Goal: Task Accomplishment & Management: Manage account settings

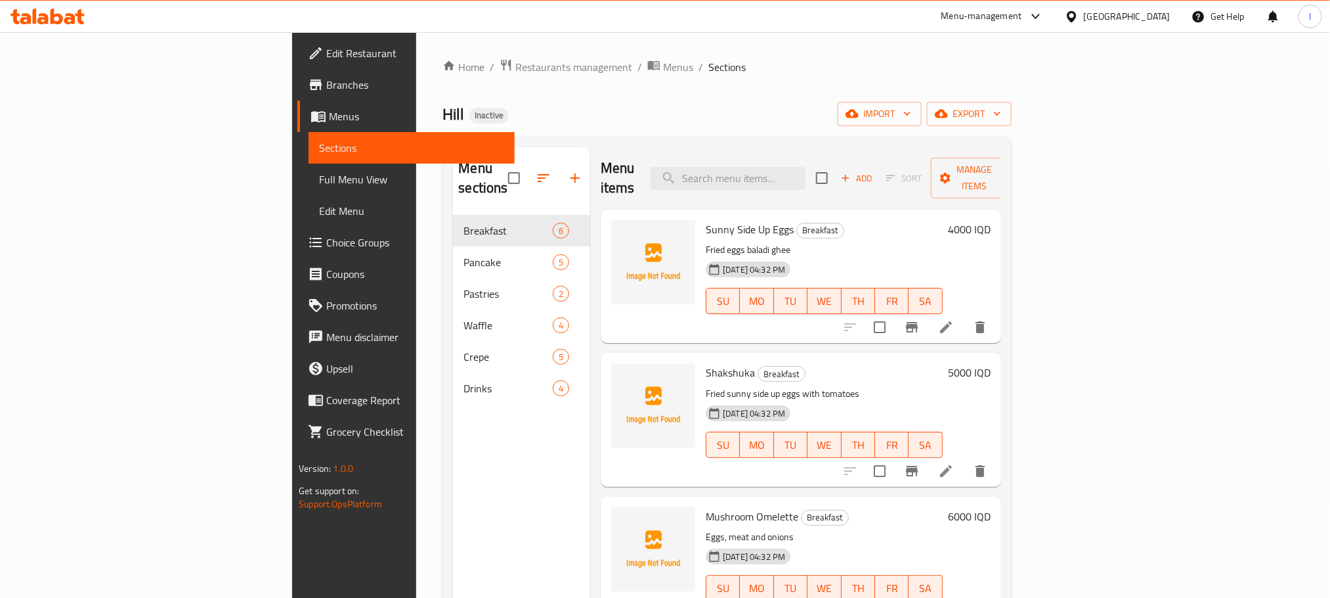
click at [30, 11] on icon at bounding box center [48, 17] width 74 height 16
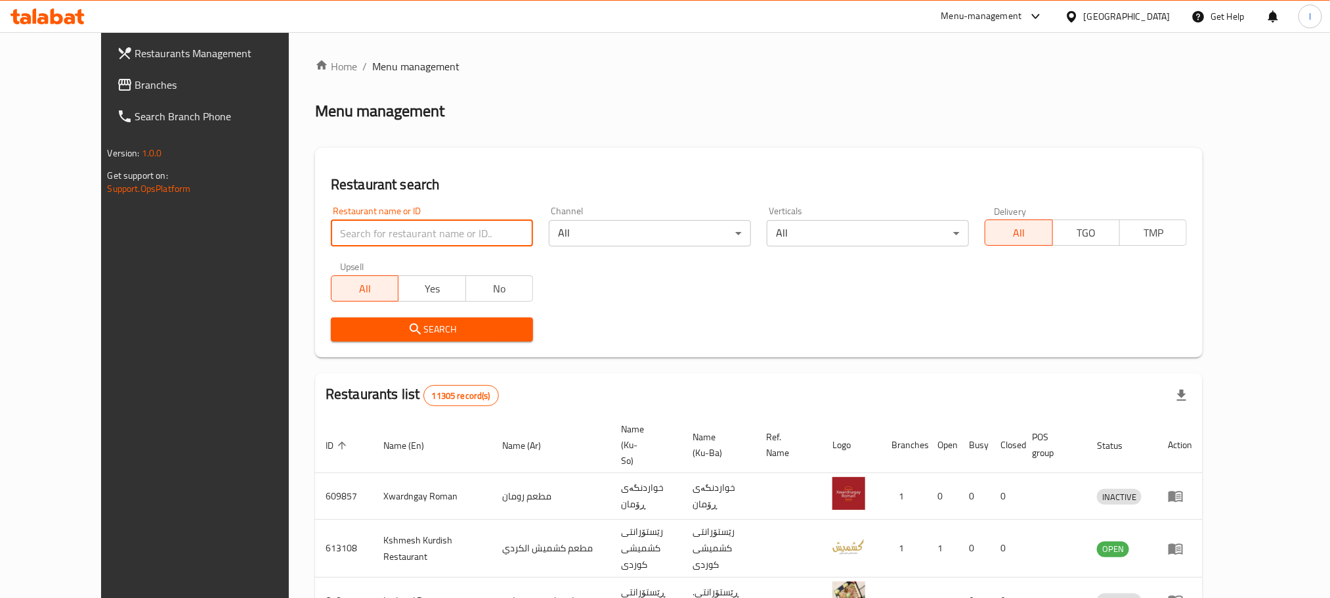
click at [331, 243] on input "search" at bounding box center [432, 233] width 202 height 26
paste input "Haidar Al Fahdawi Grill"
type input "Haidar Al Fahdawi Grill"
click button "Search" at bounding box center [432, 329] width 202 height 24
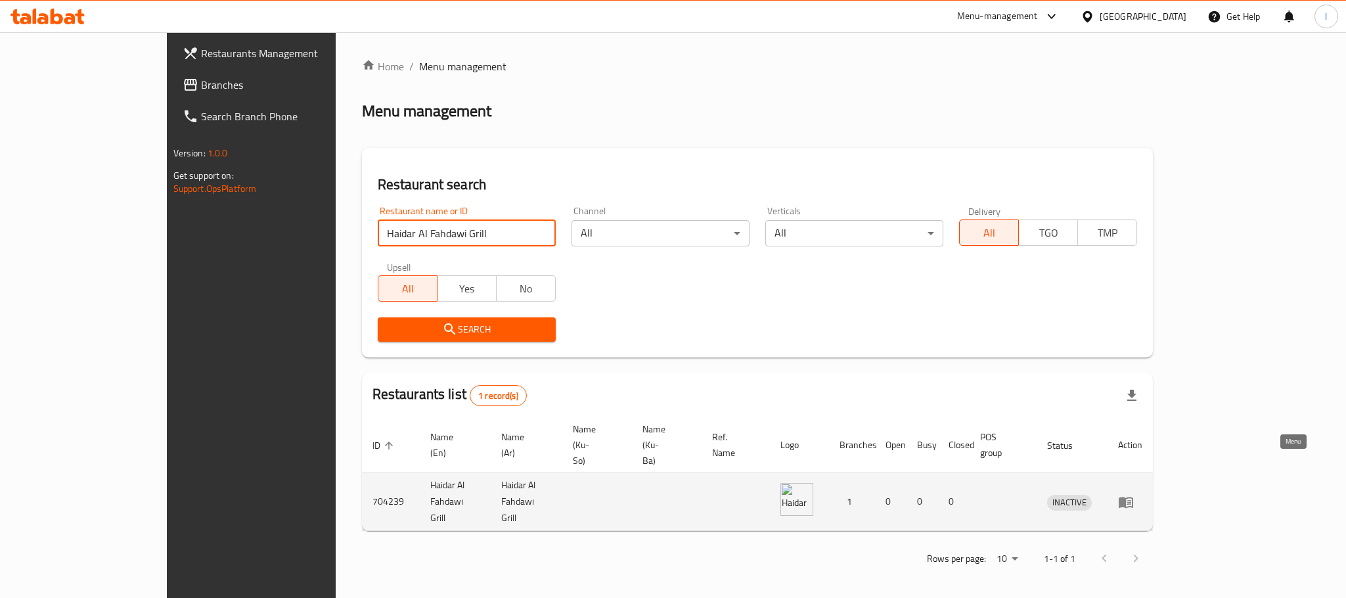
click at [1133, 496] on icon "enhanced table" at bounding box center [1125, 501] width 14 height 11
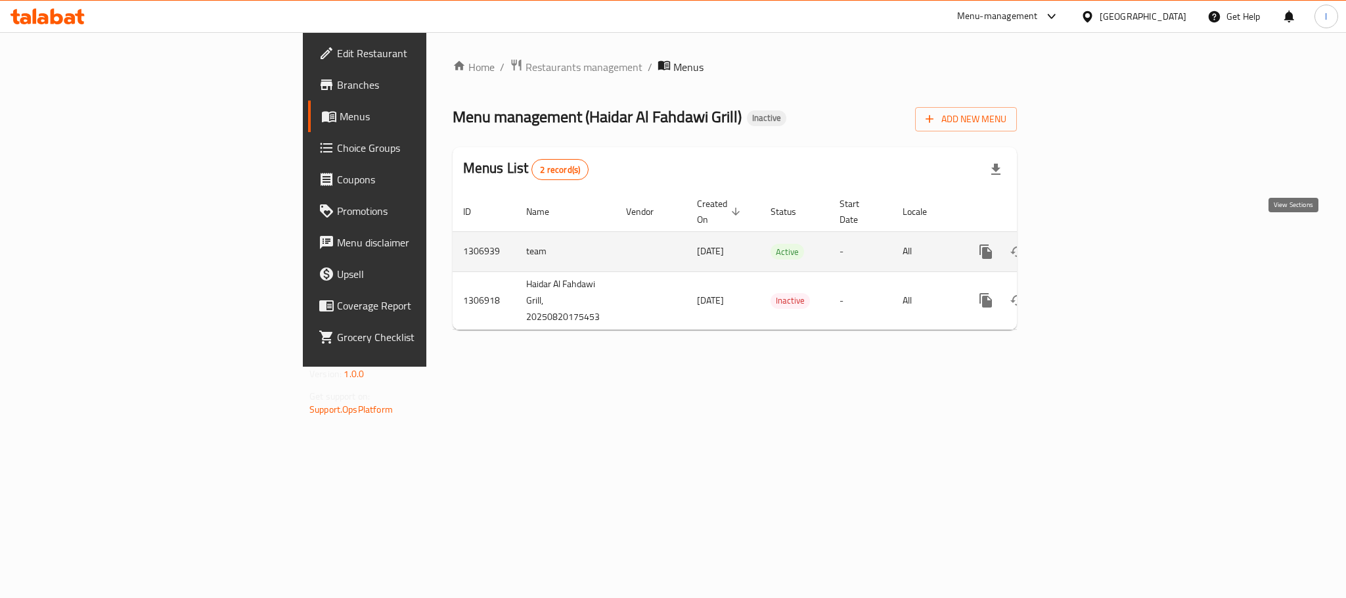
click at [1086, 246] on icon "enhanced table" at bounding box center [1080, 252] width 12 height 12
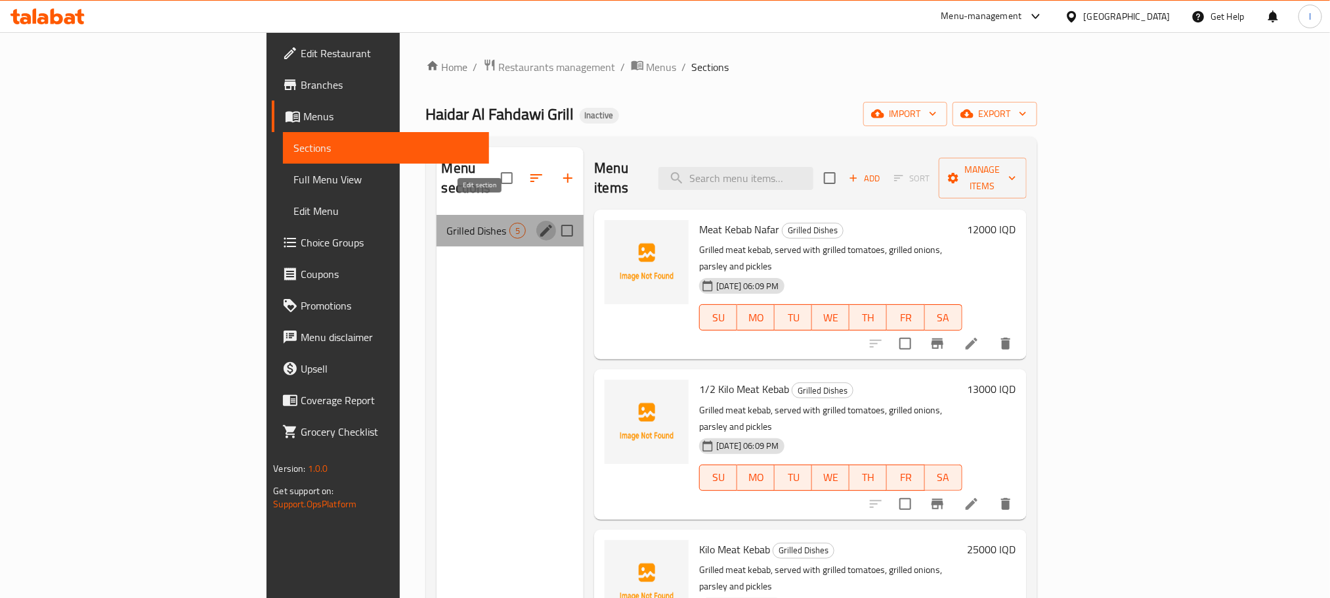
click at [539, 223] on icon "edit" at bounding box center [547, 231] width 16 height 16
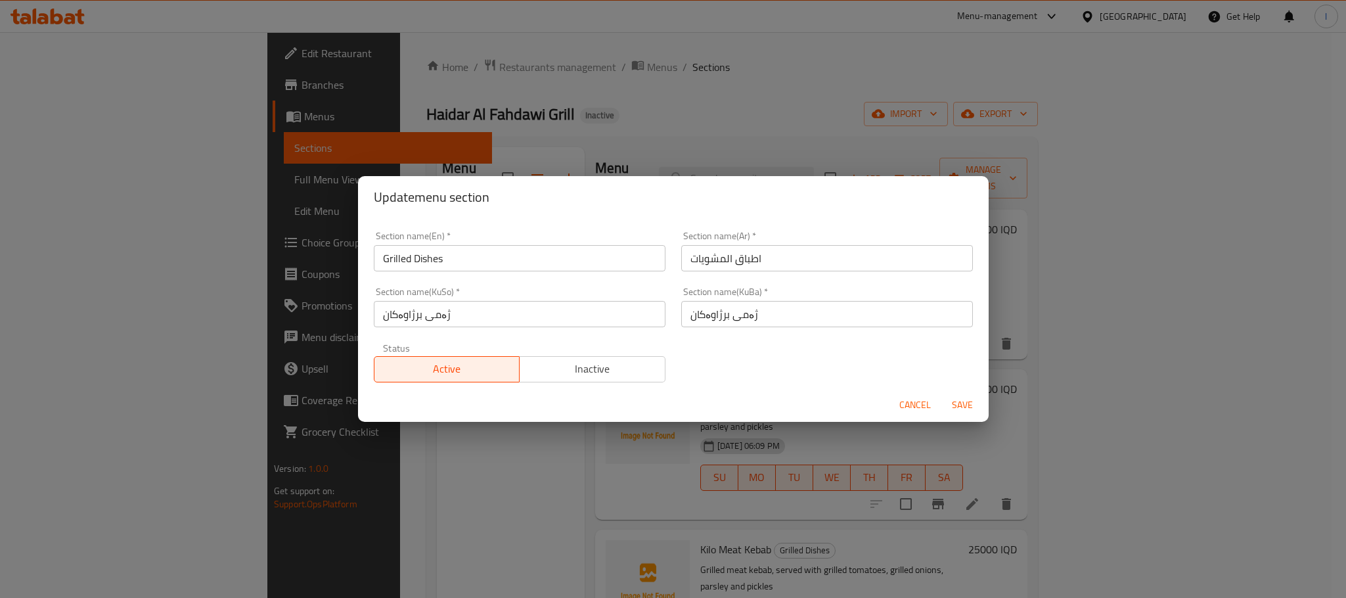
click at [897, 393] on button "Cancel" at bounding box center [915, 405] width 42 height 24
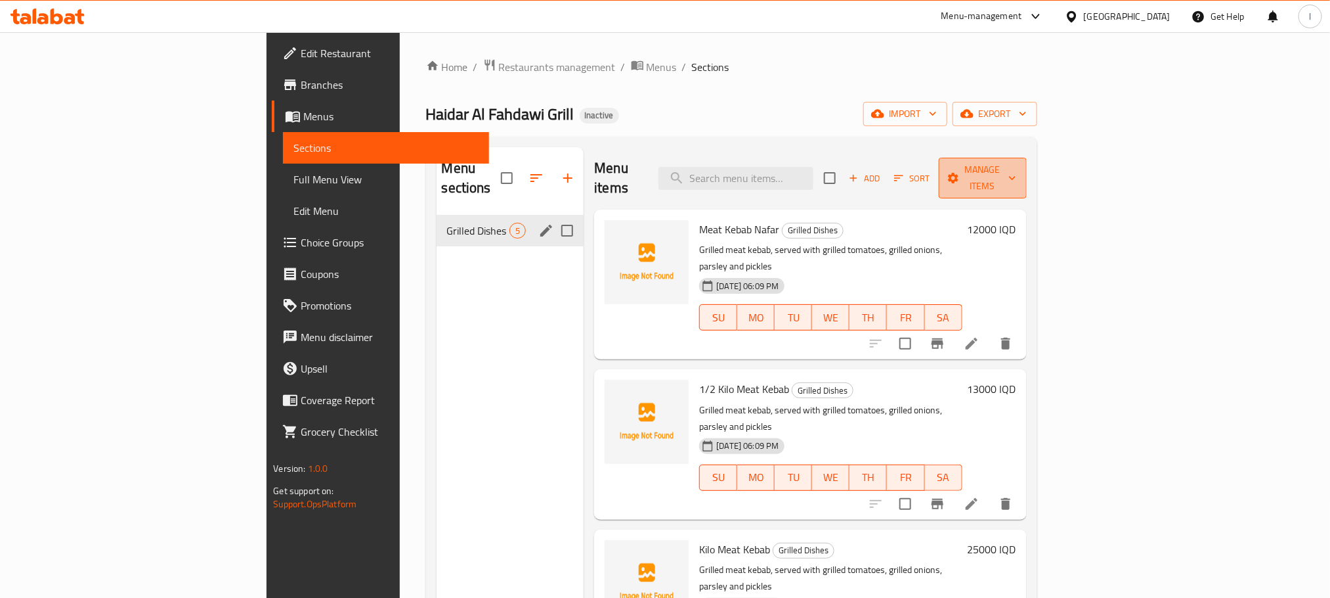
click at [959, 173] on icon "button" at bounding box center [953, 178] width 11 height 11
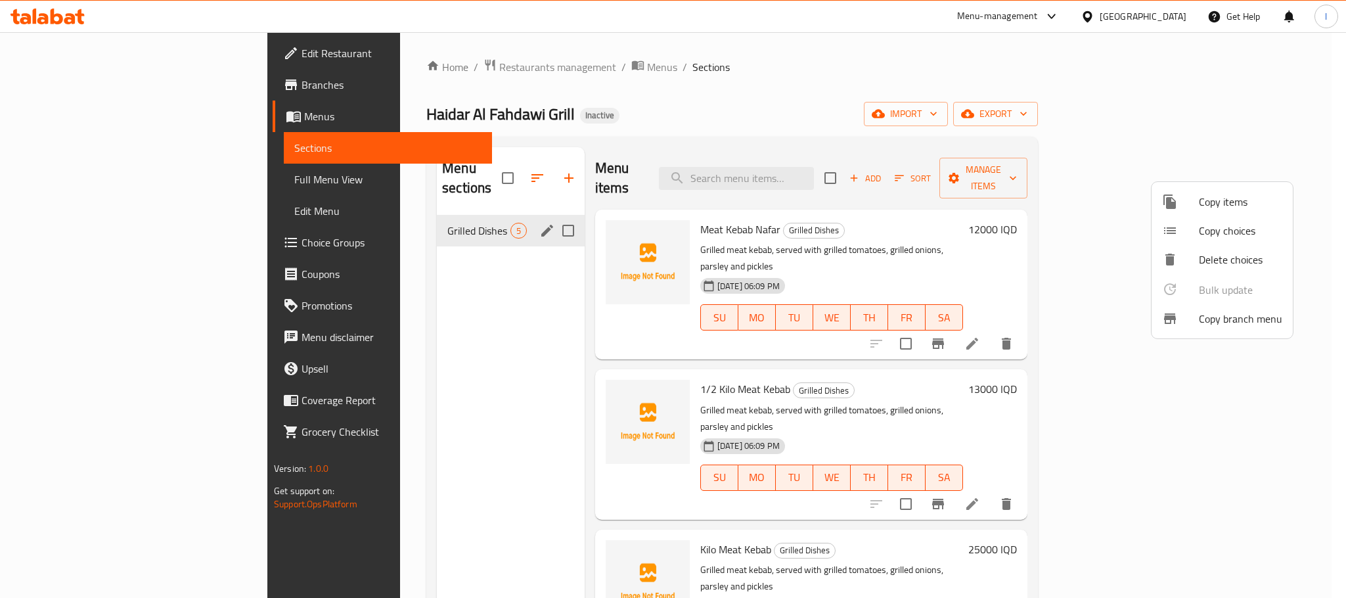
click at [1189, 118] on div at bounding box center [673, 299] width 1346 height 598
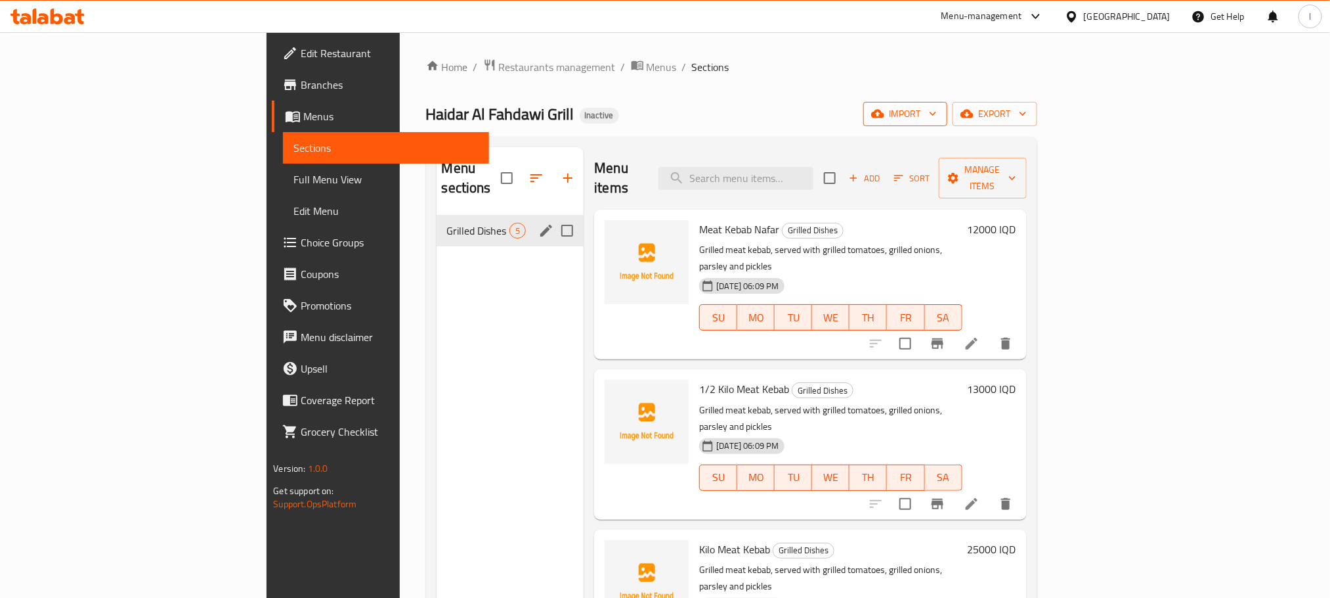
click at [937, 116] on span "import" at bounding box center [905, 114] width 63 height 16
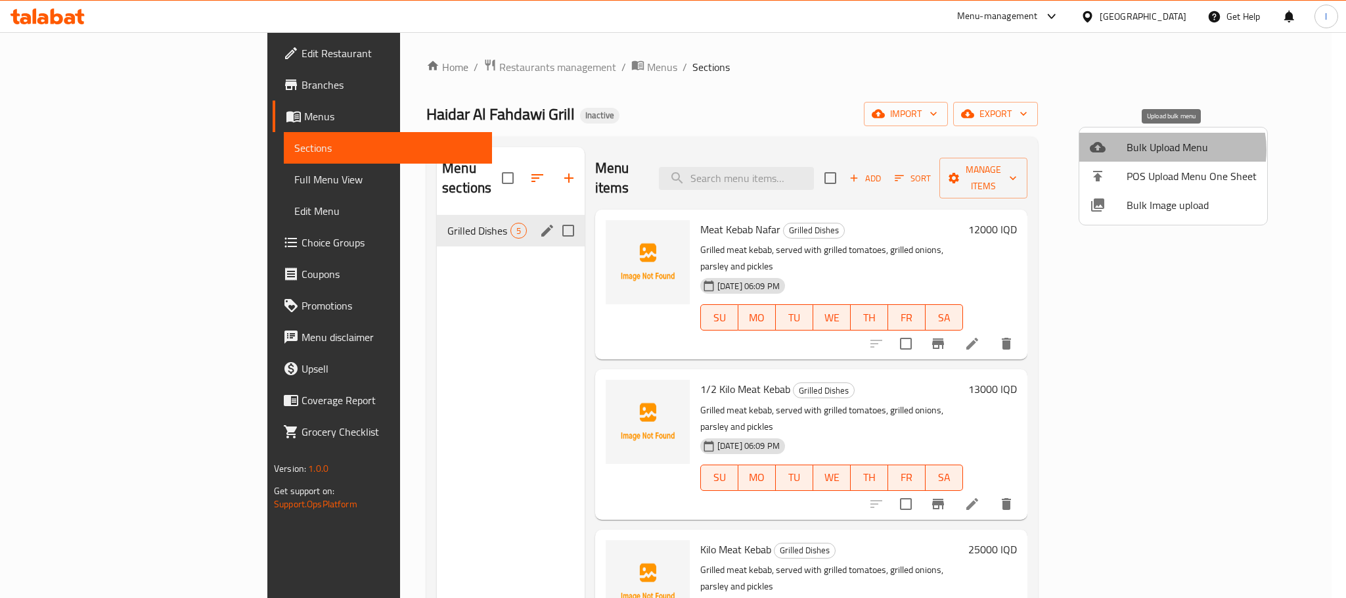
click at [1166, 150] on span "Bulk Upload Menu" at bounding box center [1191, 147] width 130 height 16
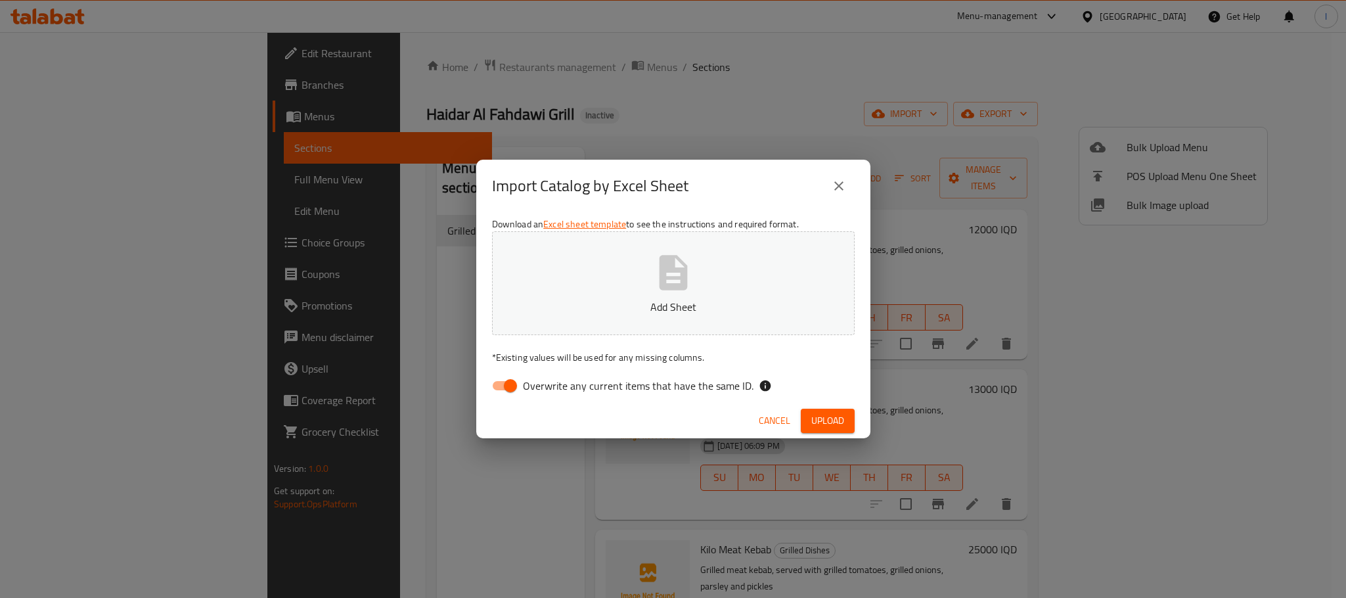
click at [510, 391] on input "Overwrite any current items that have the same ID." at bounding box center [510, 385] width 75 height 25
checkbox input "false"
click at [658, 311] on p "Add Sheet" at bounding box center [673, 307] width 322 height 16
click at [833, 424] on span "Upload" at bounding box center [827, 420] width 33 height 16
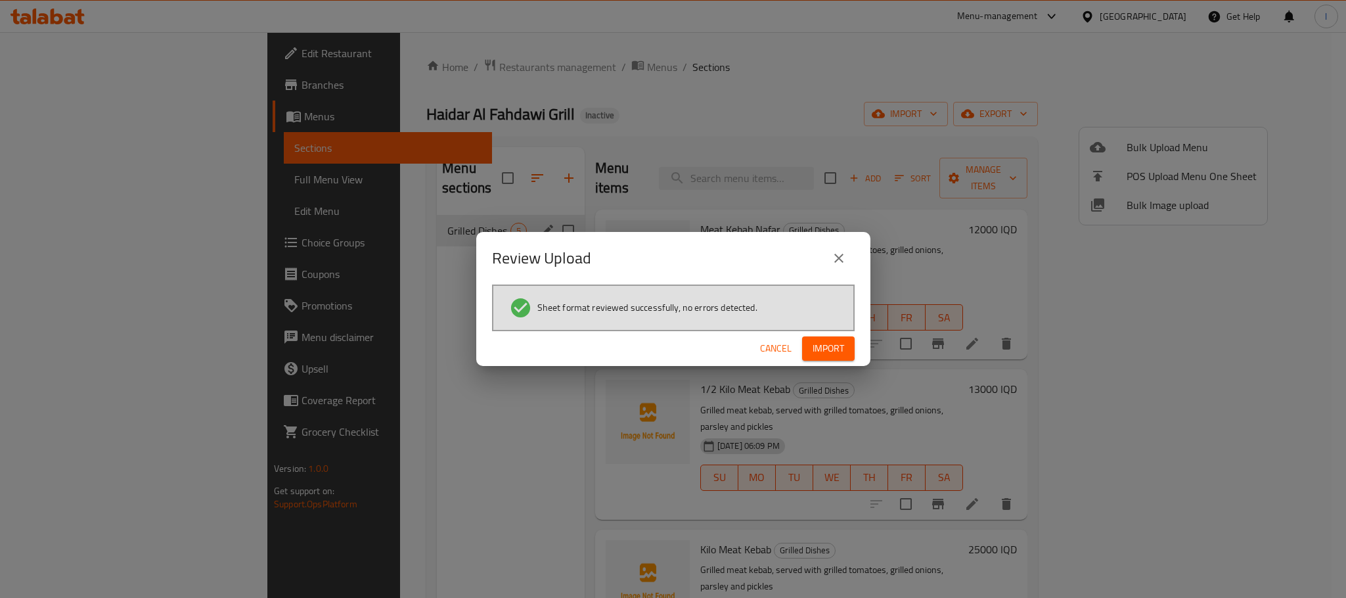
click at [841, 347] on span "Import" at bounding box center [828, 348] width 32 height 16
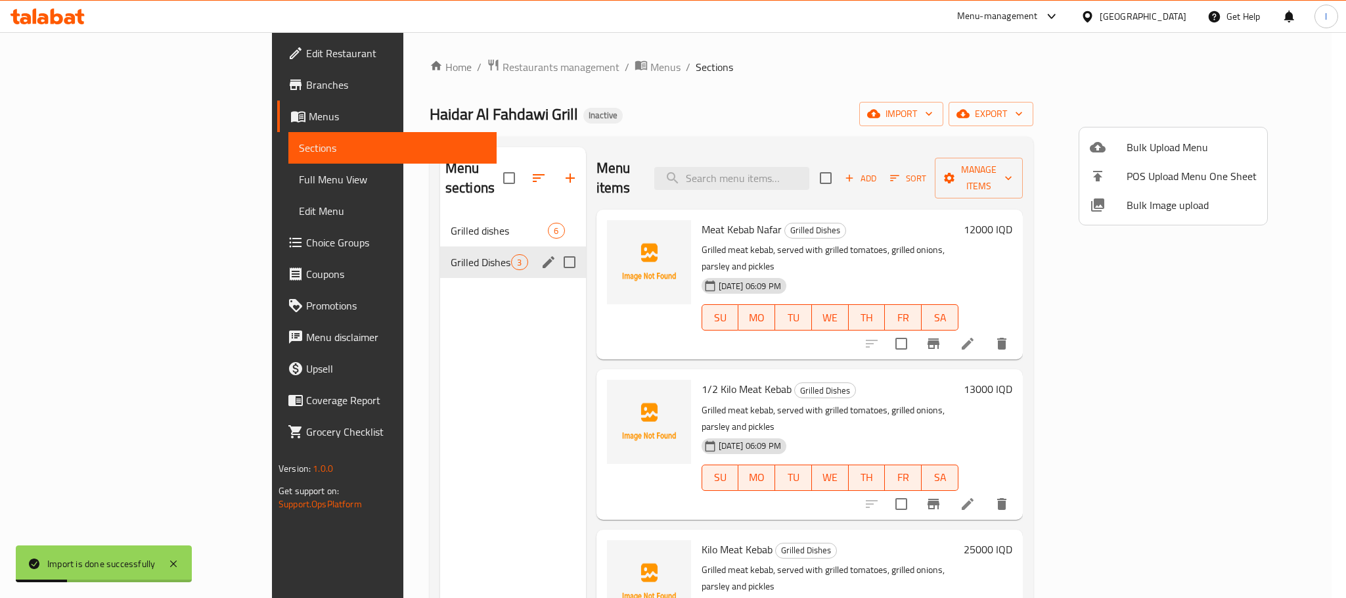
click at [851, 136] on div at bounding box center [673, 299] width 1346 height 598
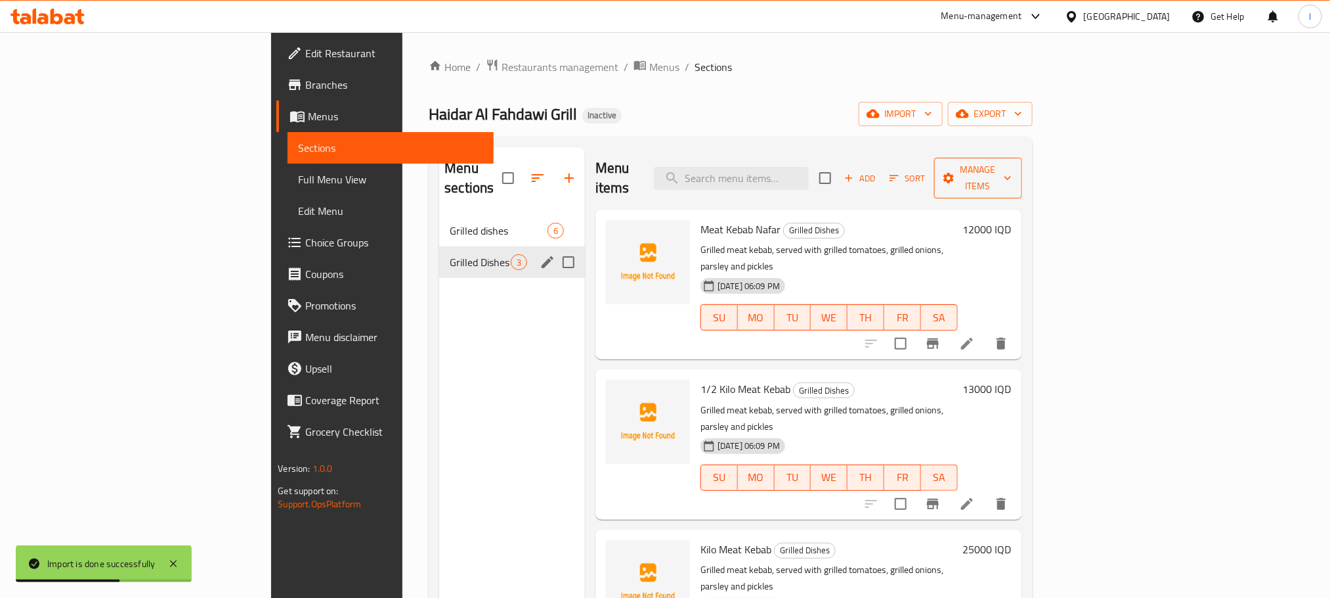
click at [1012, 162] on span "Manage items" at bounding box center [978, 178] width 67 height 33
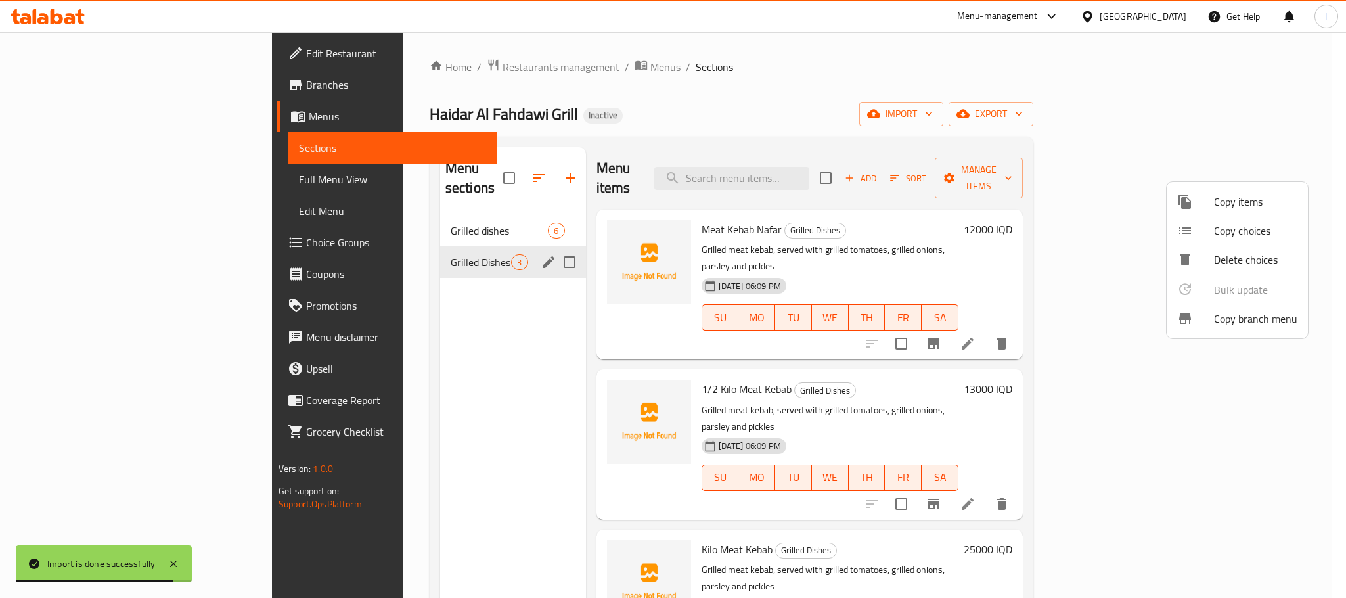
click at [1233, 206] on span "Copy items" at bounding box center [1255, 202] width 83 height 16
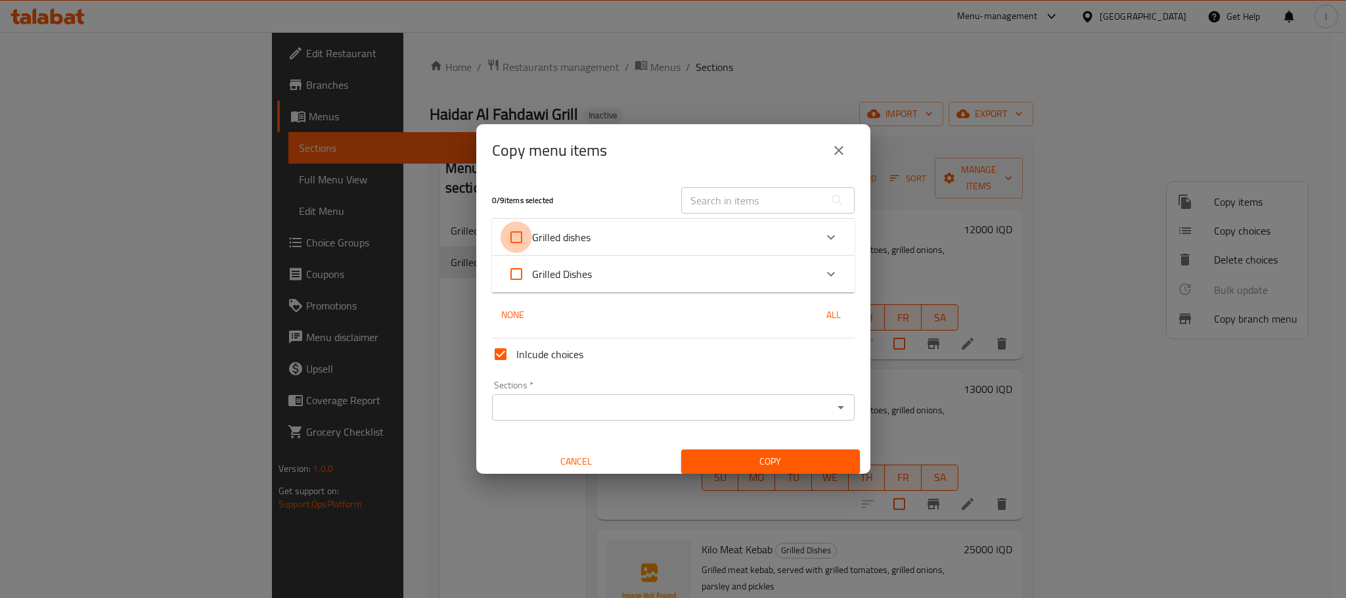
click at [516, 225] on input "Grilled dishes" at bounding box center [516, 237] width 32 height 32
checkbox input "true"
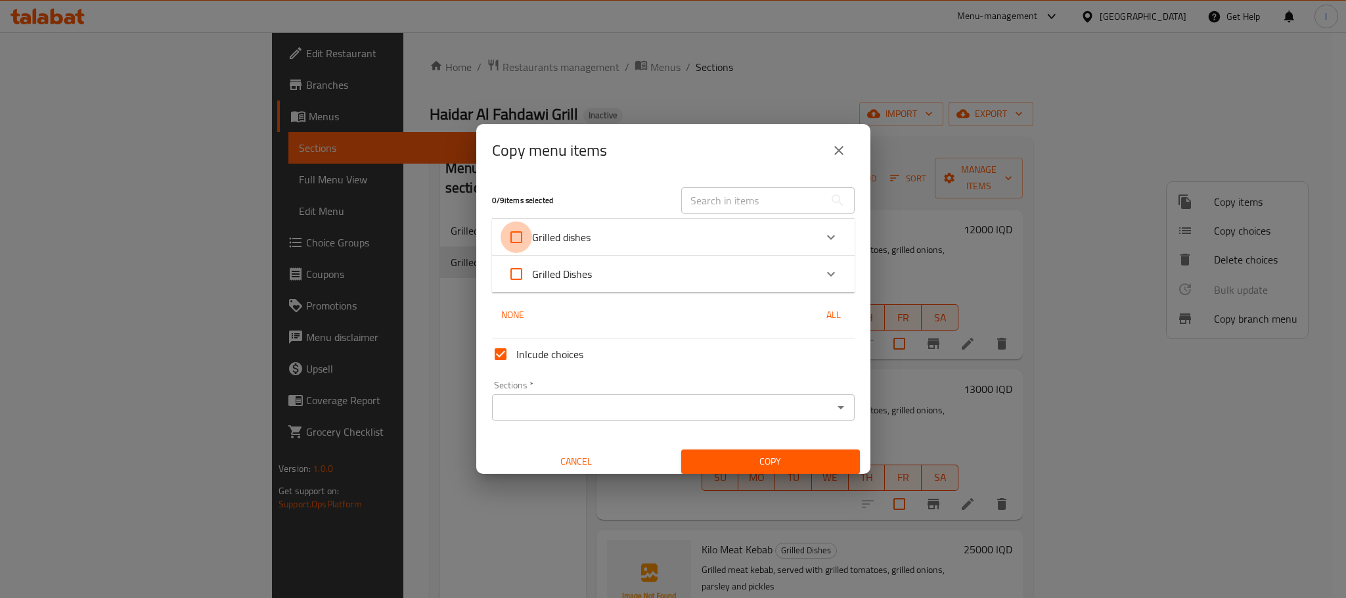
checkbox input "true"
click at [577, 394] on div "Sections *" at bounding box center [673, 407] width 363 height 26
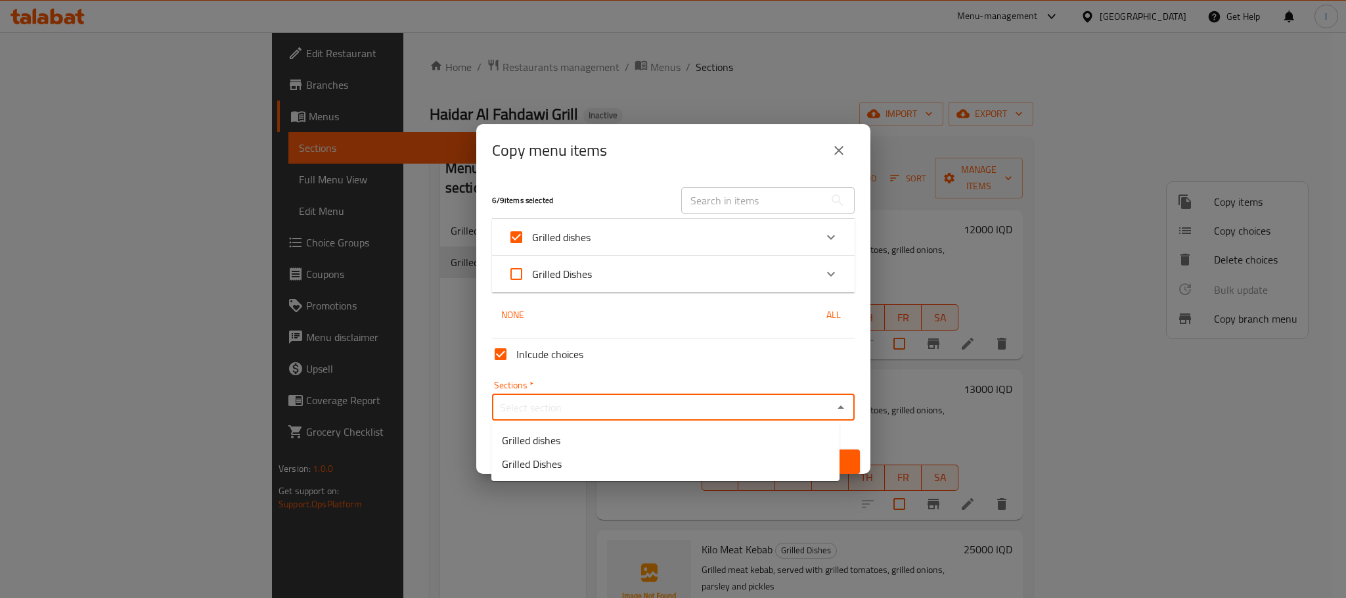
click at [619, 407] on input "Sections   *" at bounding box center [662, 407] width 333 height 18
click at [550, 461] on span "Grilled Dishes" at bounding box center [532, 464] width 60 height 16
type input "Grilled Dishes"
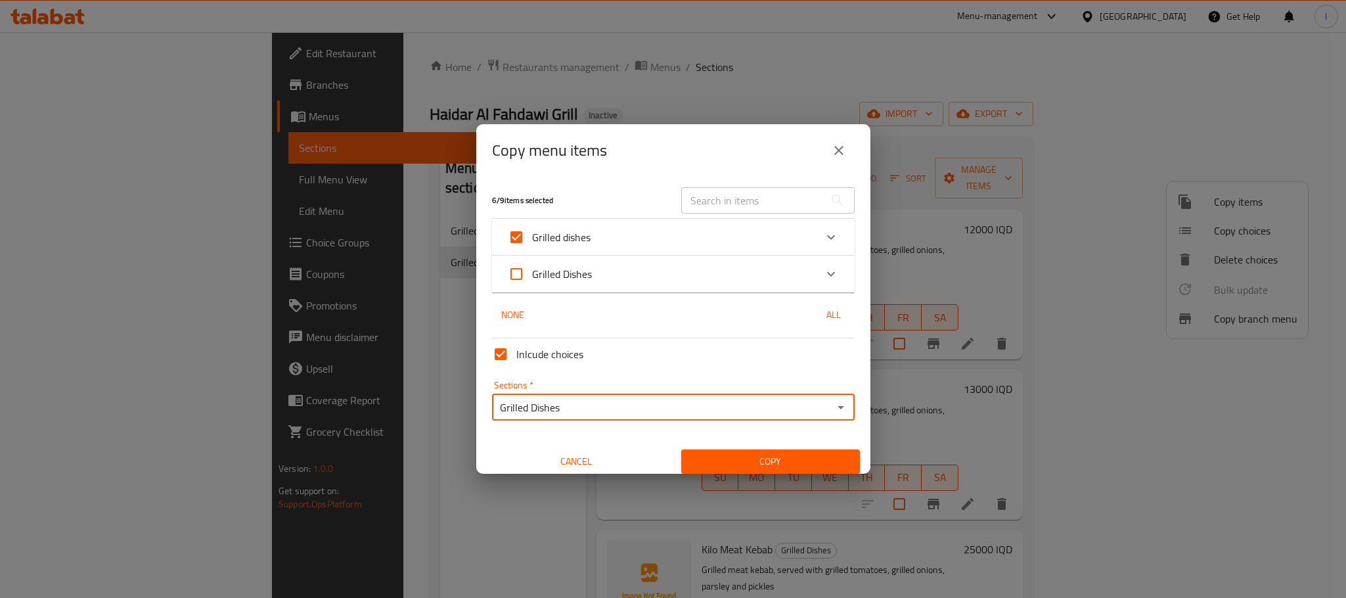
click at [709, 454] on span "Copy" at bounding box center [771, 461] width 158 height 16
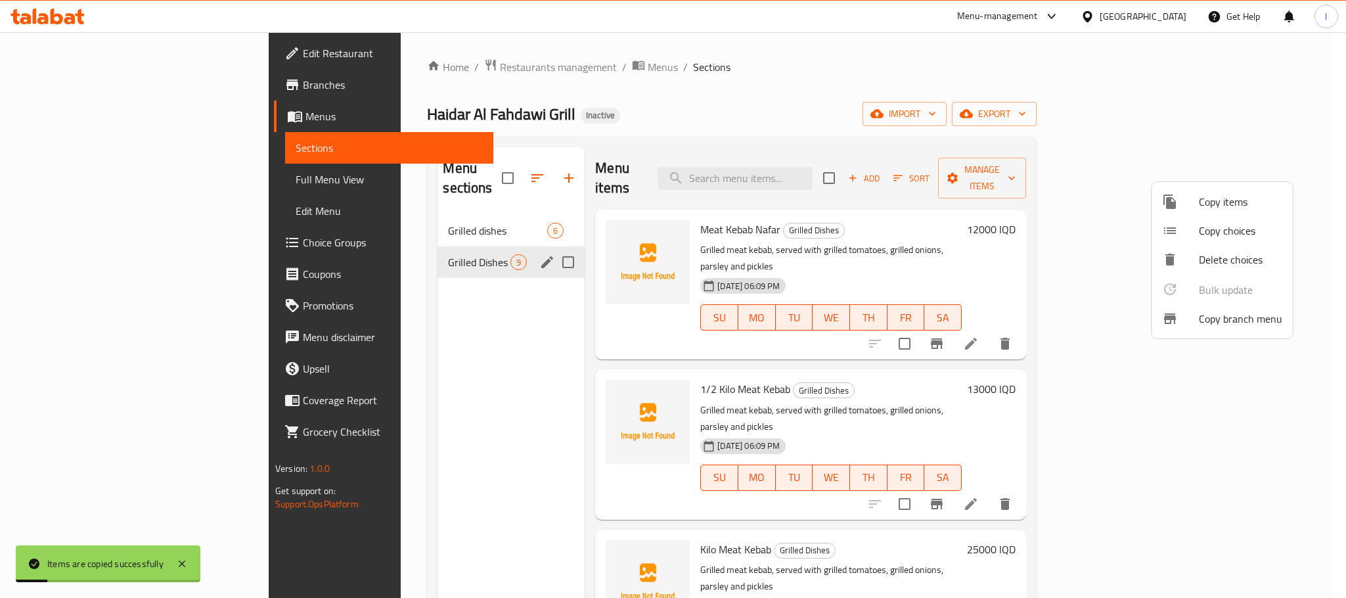
click at [438, 213] on div at bounding box center [673, 299] width 1346 height 598
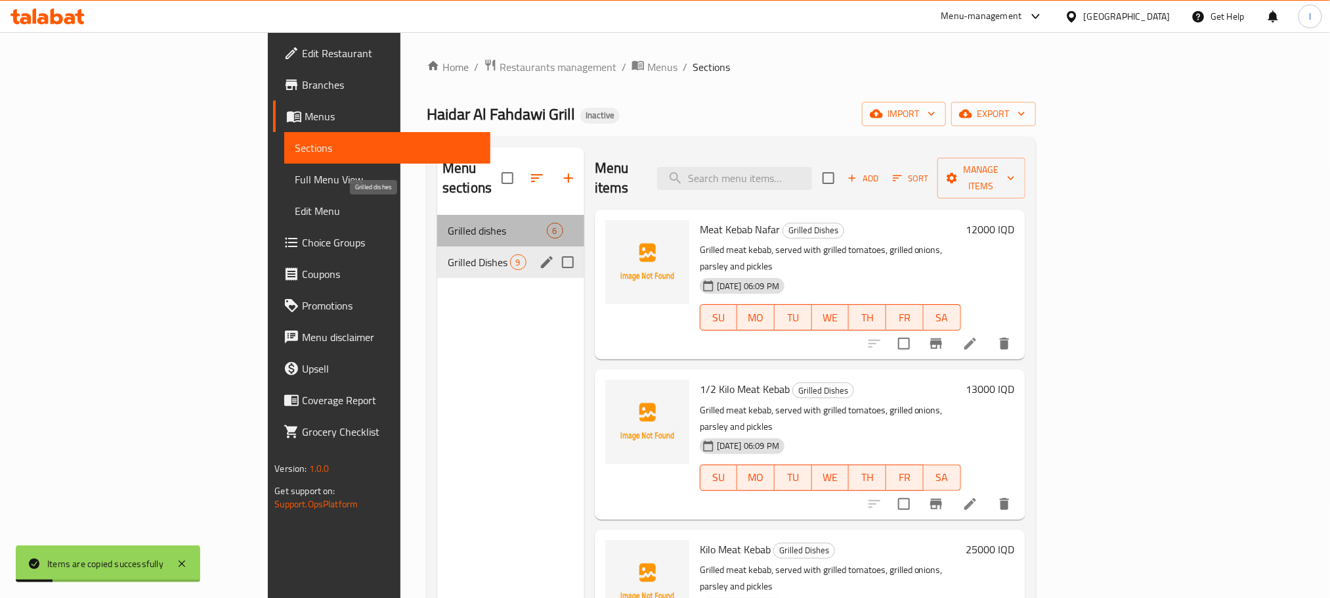
click at [448, 223] on span "Grilled dishes" at bounding box center [497, 231] width 99 height 16
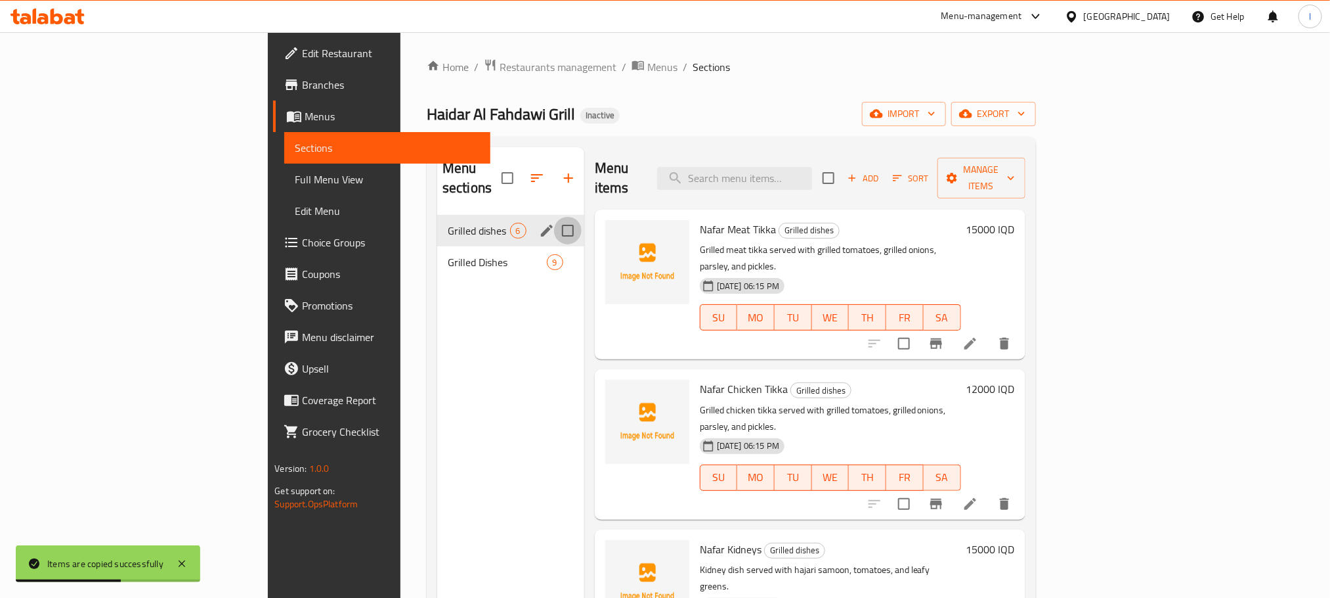
click at [554, 217] on input "Menu sections" at bounding box center [568, 231] width 28 height 28
checkbox input "true"
click at [512, 177] on button "button" at bounding box center [528, 178] width 32 height 32
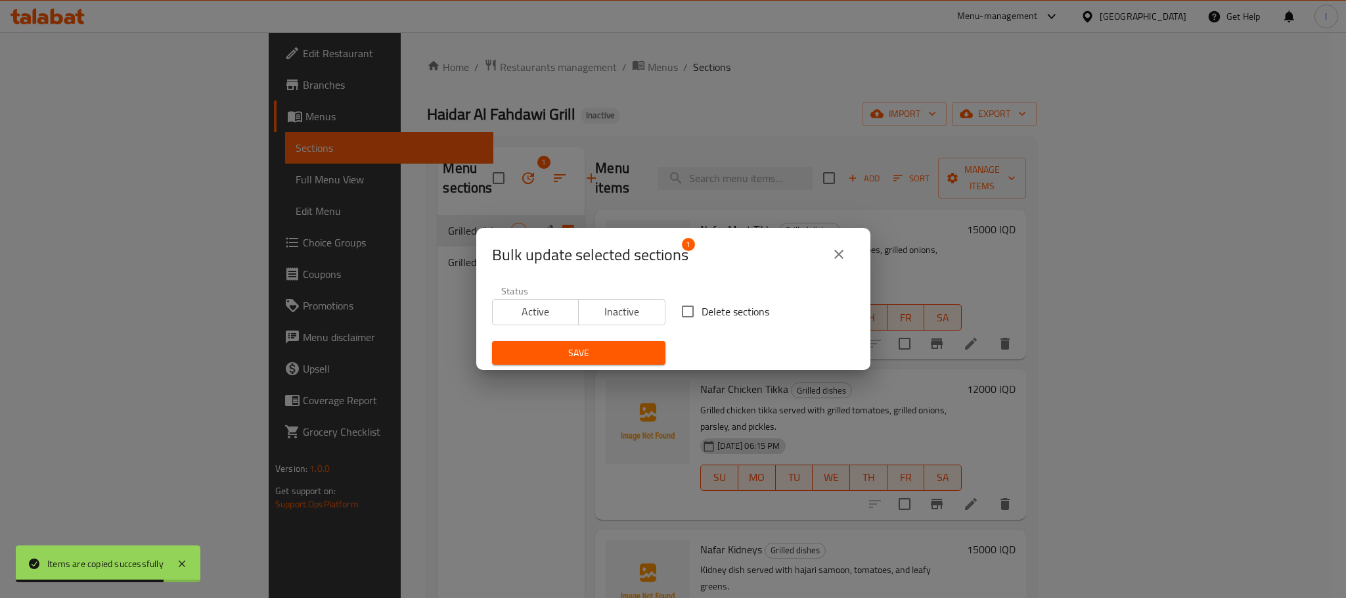
click at [682, 316] on input "Delete sections" at bounding box center [688, 311] width 28 height 28
checkbox input "true"
click at [586, 361] on button "Save" at bounding box center [578, 353] width 173 height 24
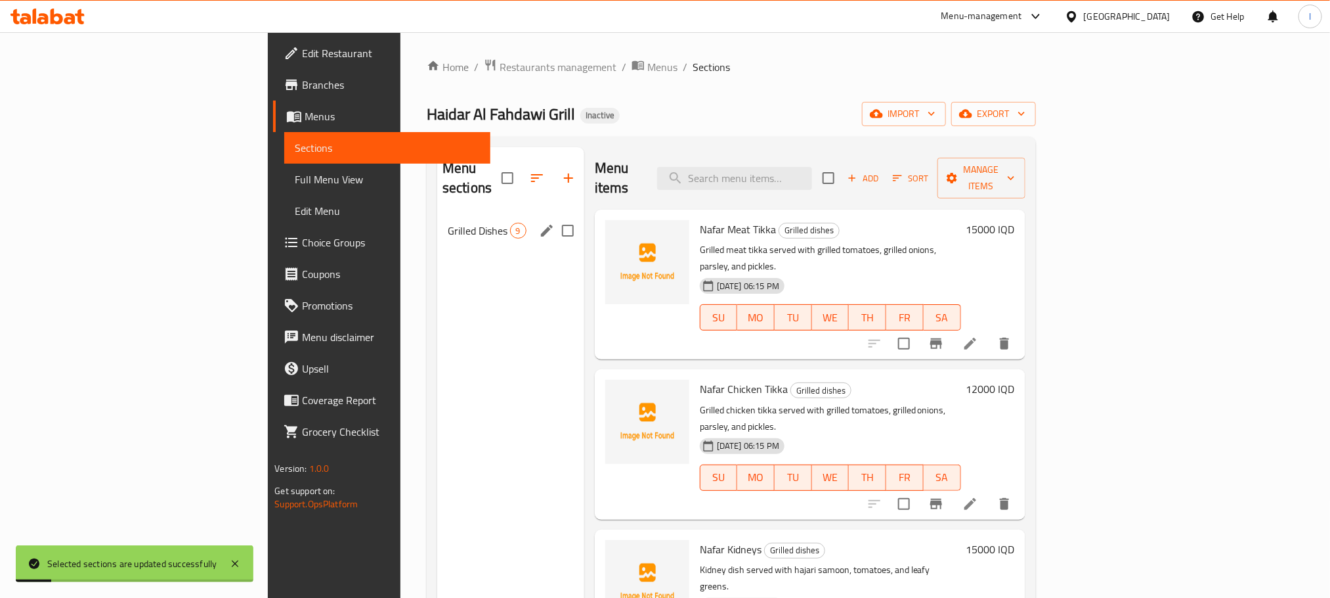
click at [455, 221] on div "Grilled Dishes 9" at bounding box center [510, 231] width 147 height 32
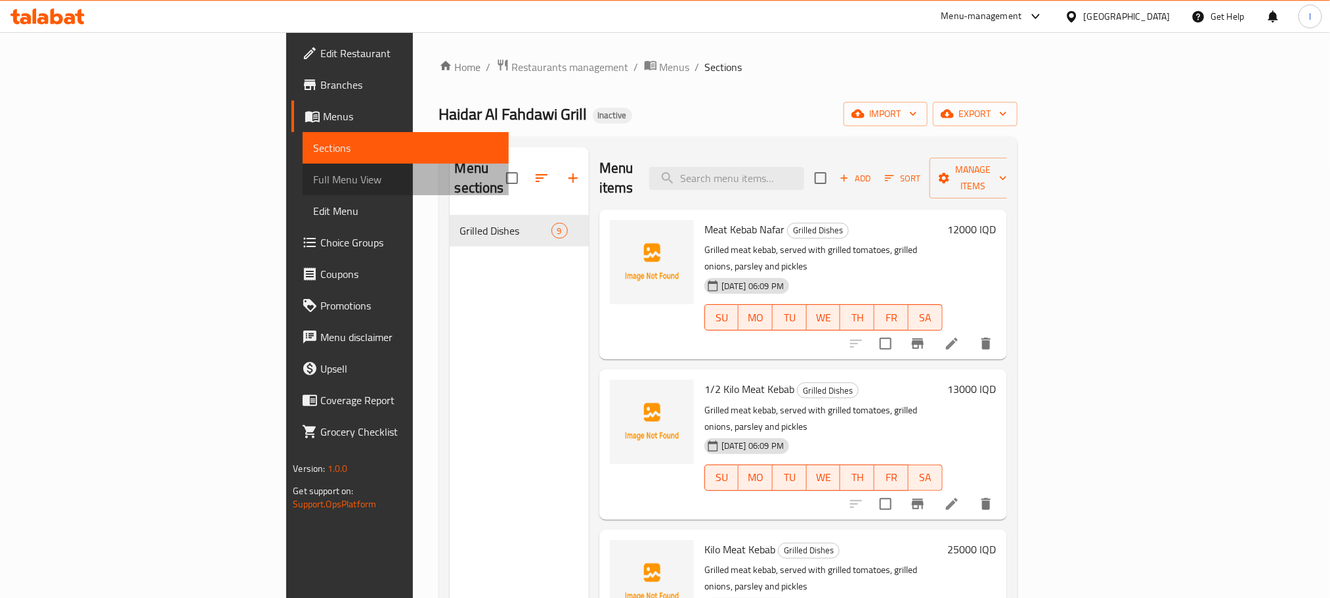
click at [313, 174] on span "Full Menu View" at bounding box center [405, 179] width 185 height 16
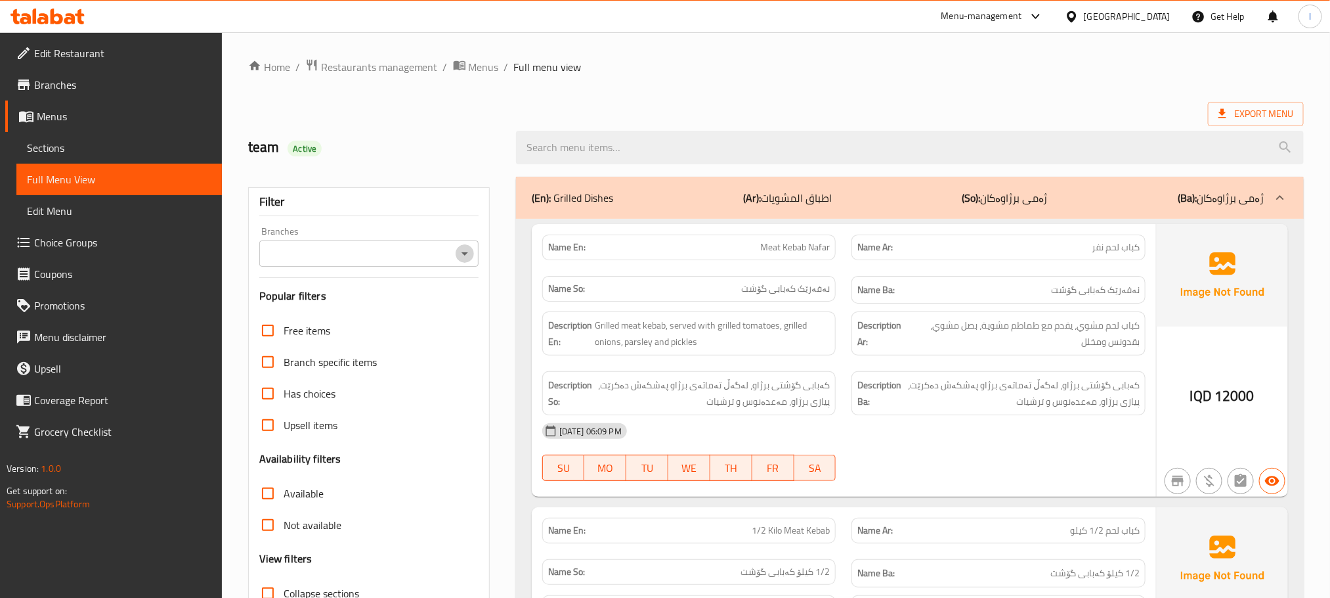
click at [468, 252] on icon "Open" at bounding box center [465, 254] width 16 height 16
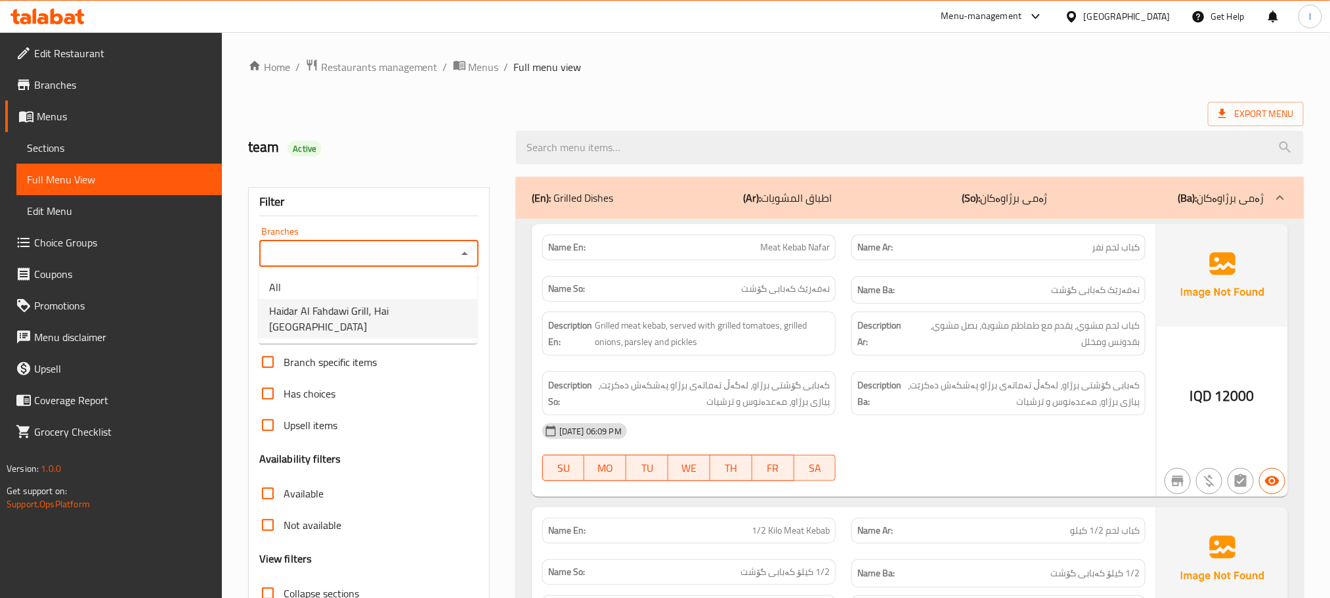
click at [396, 316] on span "Haidar Al Fahdawi Grill, Hai [GEOGRAPHIC_DATA]" at bounding box center [368, 319] width 198 height 32
type input "Haidar Al Fahdawi Grill, Hai [GEOGRAPHIC_DATA]"
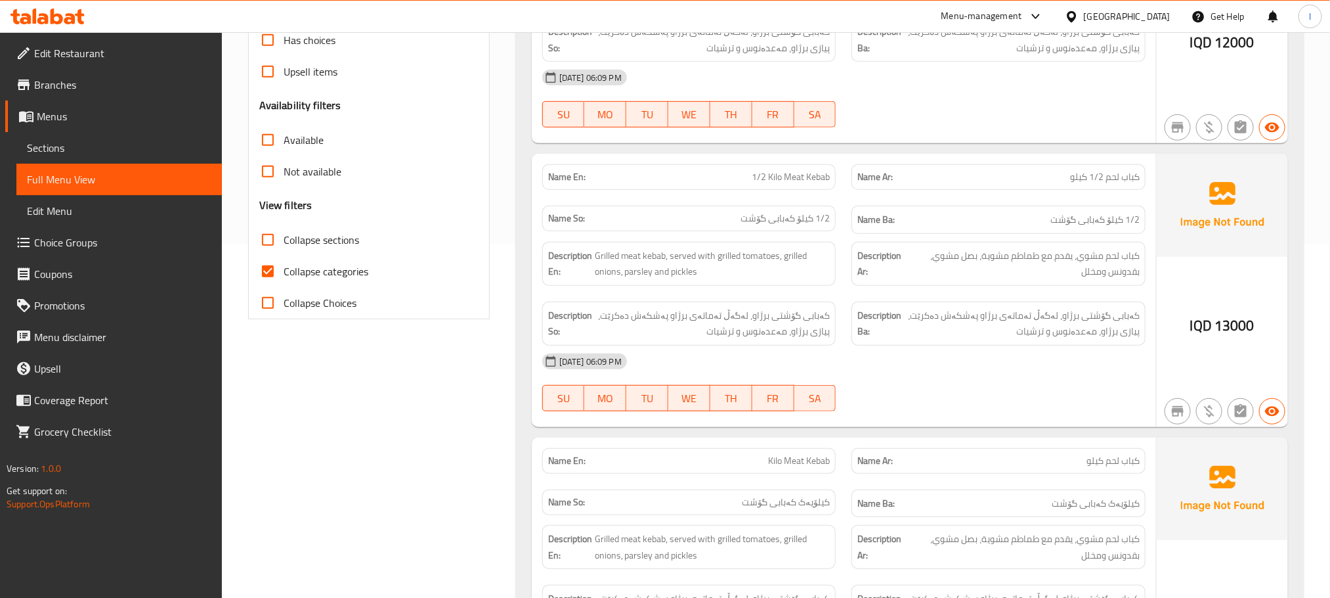
scroll to position [361, 0]
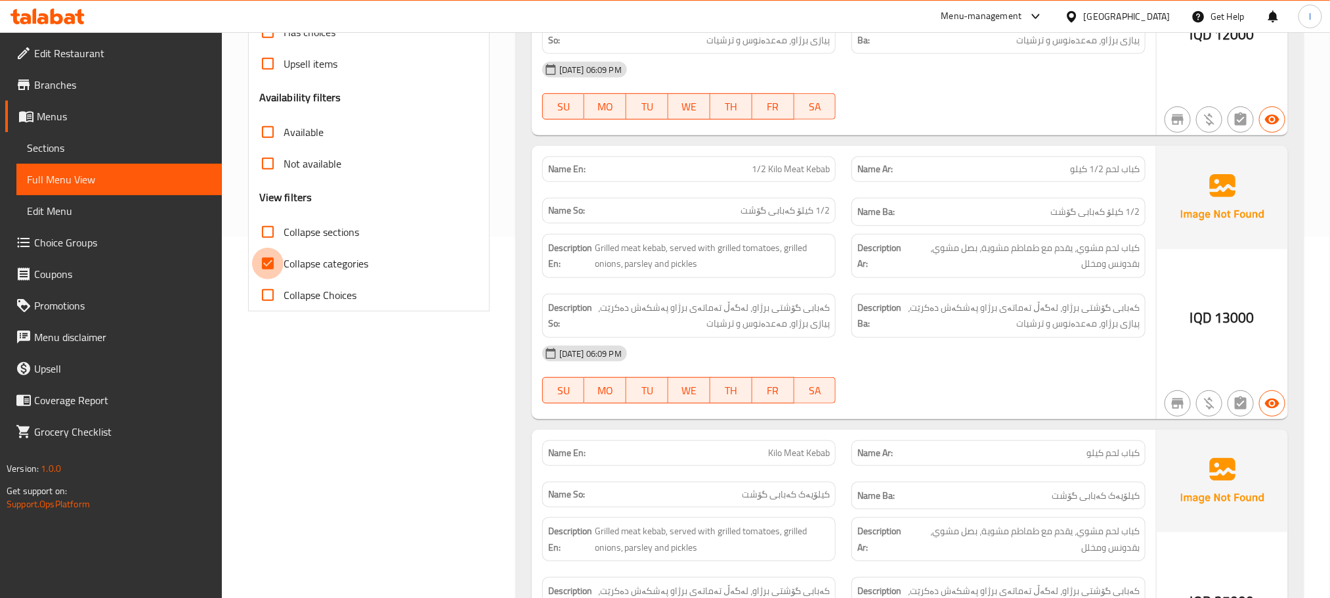
click at [267, 253] on input "Collapse categories" at bounding box center [268, 264] width 32 height 32
checkbox input "false"
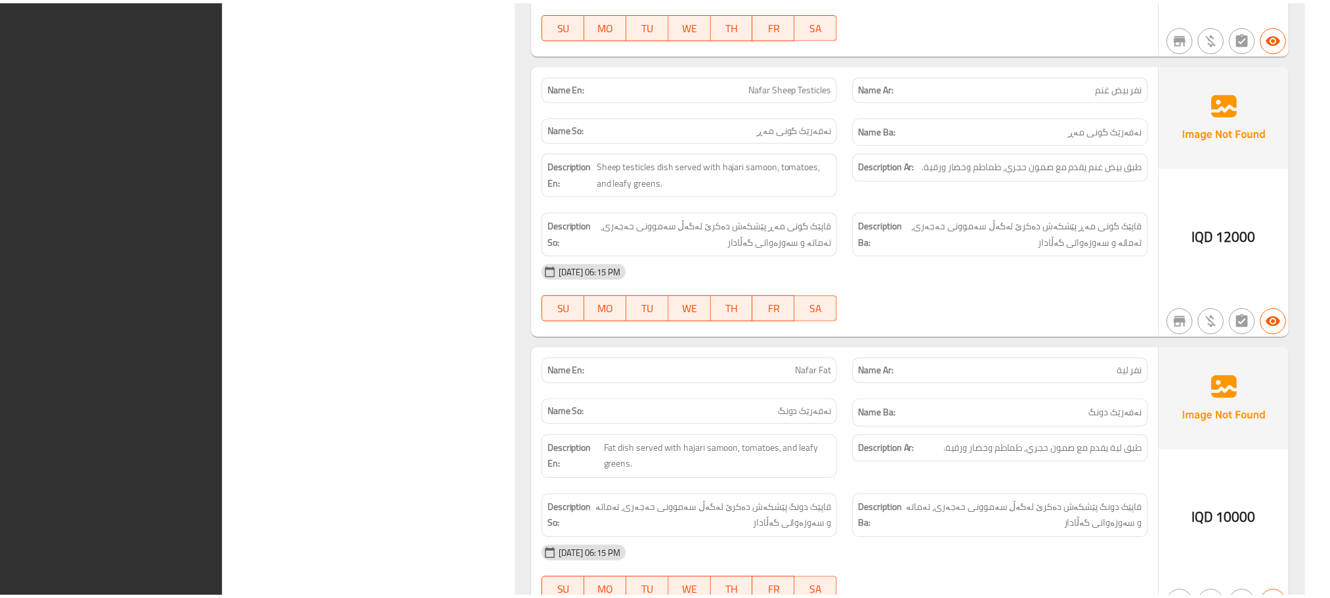
scroll to position [2241, 0]
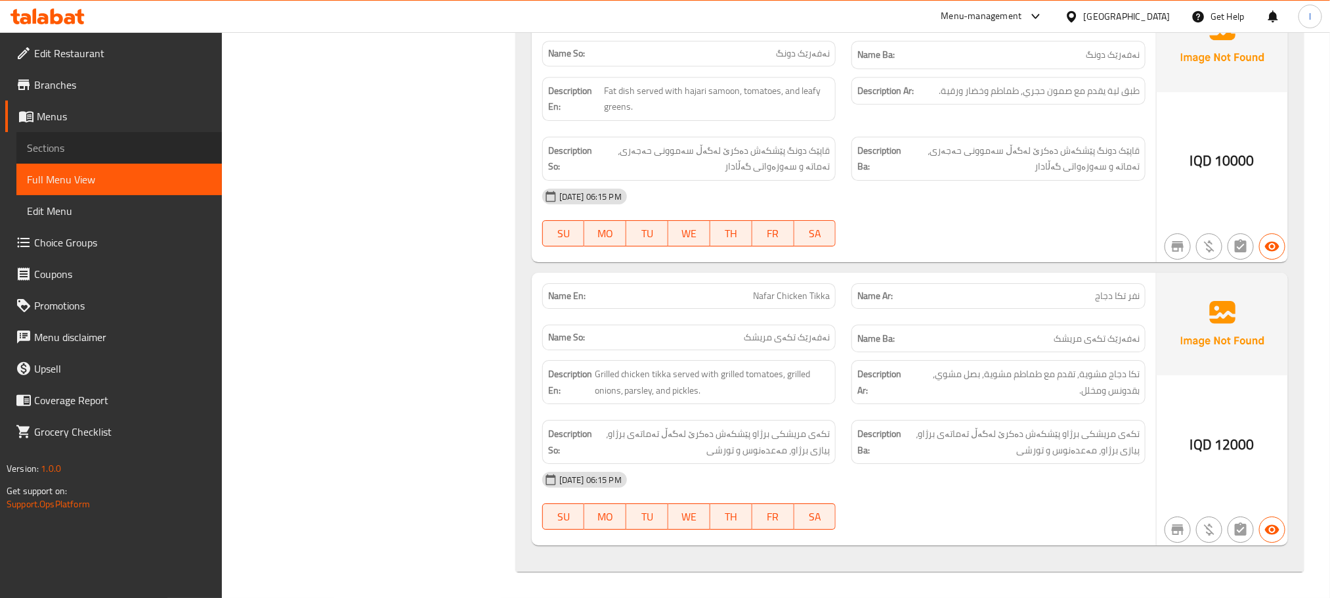
click at [53, 154] on span "Sections" at bounding box center [119, 148] width 185 height 16
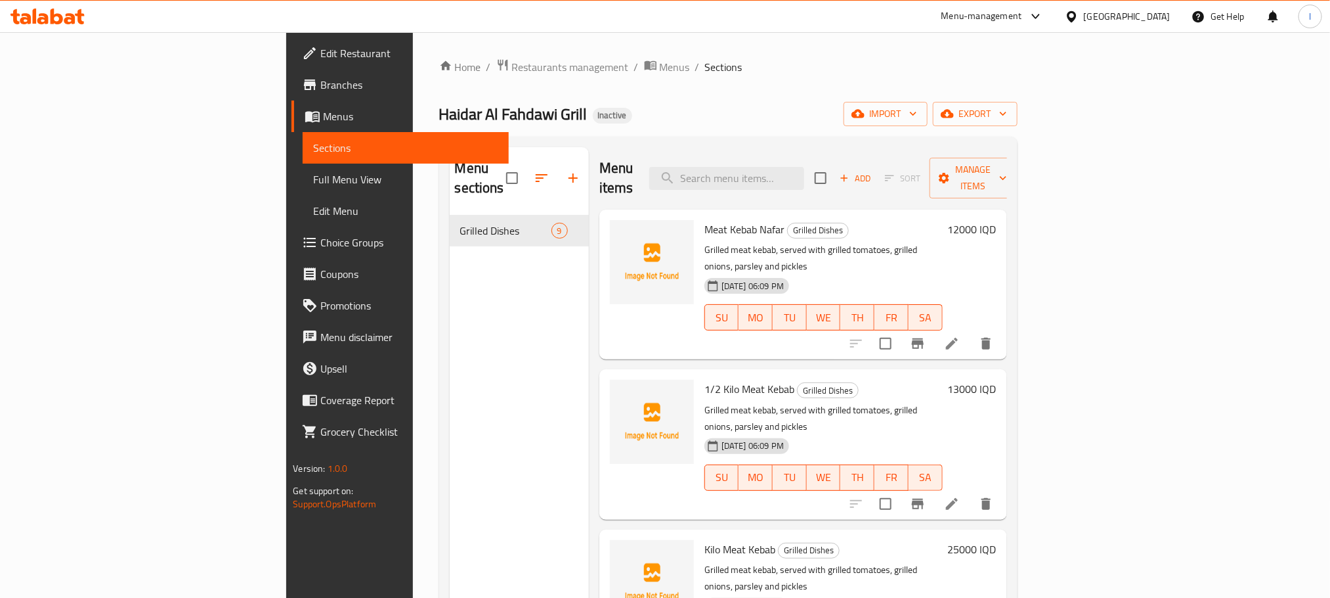
click at [320, 79] on span "Branches" at bounding box center [408, 85] width 177 height 16
